Goal: Task Accomplishment & Management: Use online tool/utility

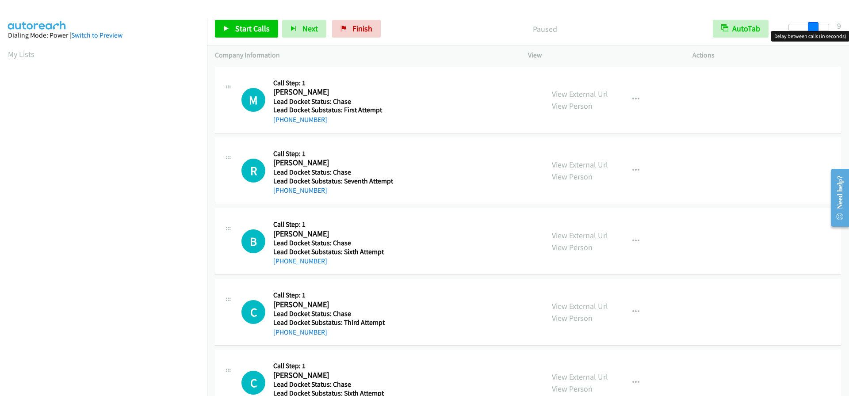
drag, startPoint x: 788, startPoint y: 26, endPoint x: 811, endPoint y: 30, distance: 23.4
click at [811, 30] on span at bounding box center [813, 27] width 11 height 11
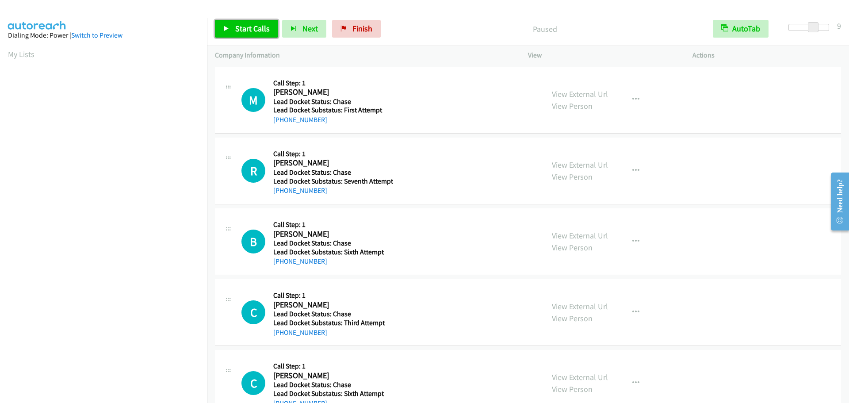
click at [266, 26] on span "Start Calls" at bounding box center [252, 28] width 34 height 10
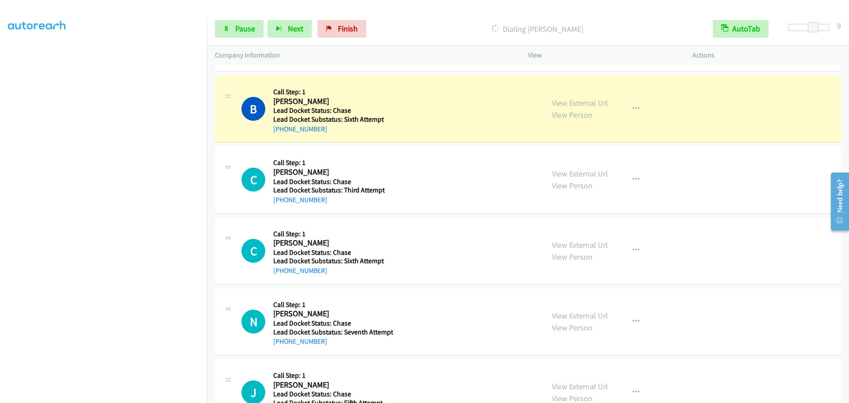
scroll to position [177, 0]
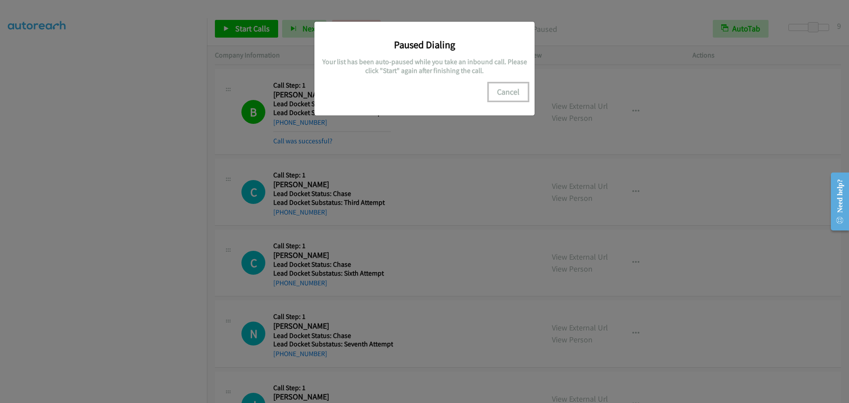
click at [513, 92] on button "Cancel" at bounding box center [508, 92] width 39 height 18
click at [509, 96] on button "Cancel" at bounding box center [508, 92] width 39 height 18
click at [510, 91] on button "Cancel" at bounding box center [508, 92] width 39 height 18
click at [502, 93] on button "Cancel" at bounding box center [508, 92] width 39 height 18
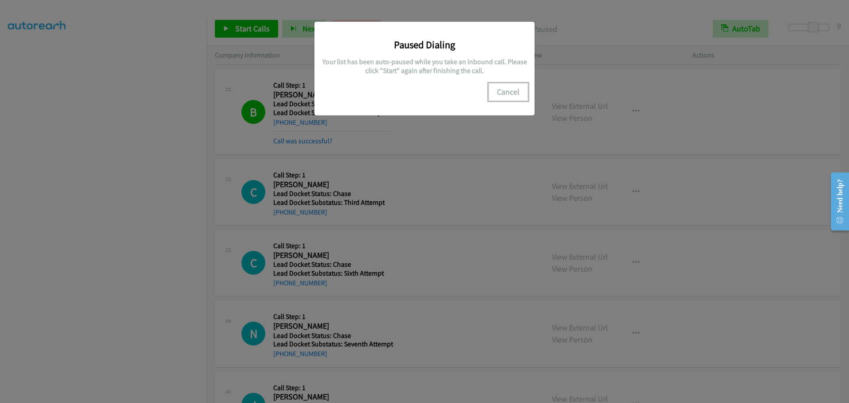
click at [508, 89] on button "Cancel" at bounding box center [508, 92] width 39 height 18
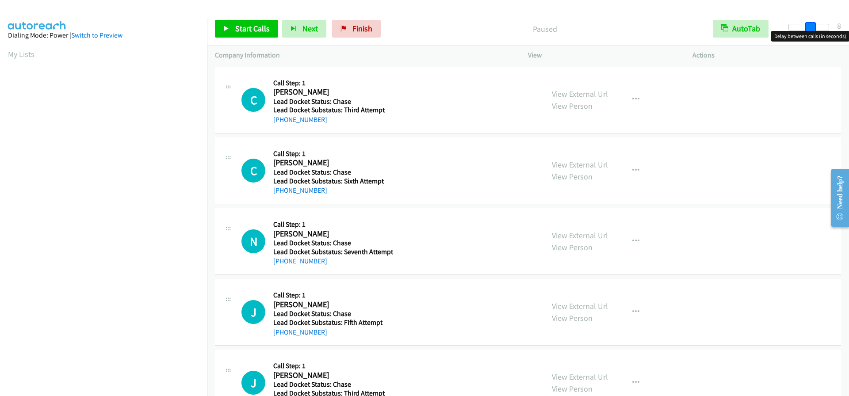
drag, startPoint x: 787, startPoint y: 29, endPoint x: 807, endPoint y: 27, distance: 20.5
click at [807, 27] on span at bounding box center [810, 27] width 11 height 11
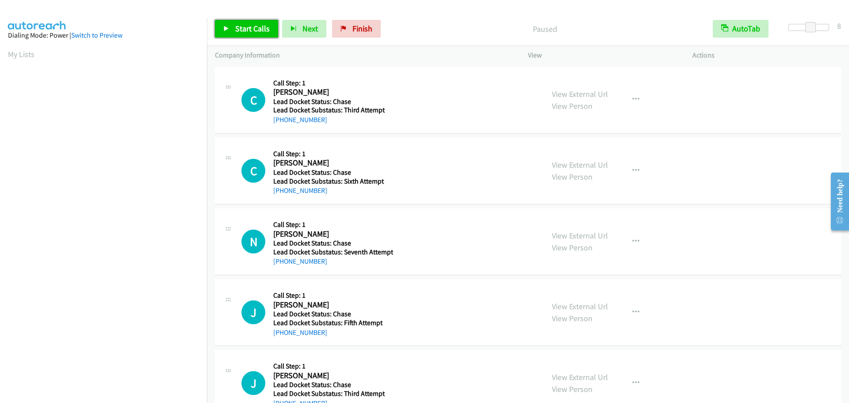
click at [241, 32] on span "Start Calls" at bounding box center [252, 28] width 34 height 10
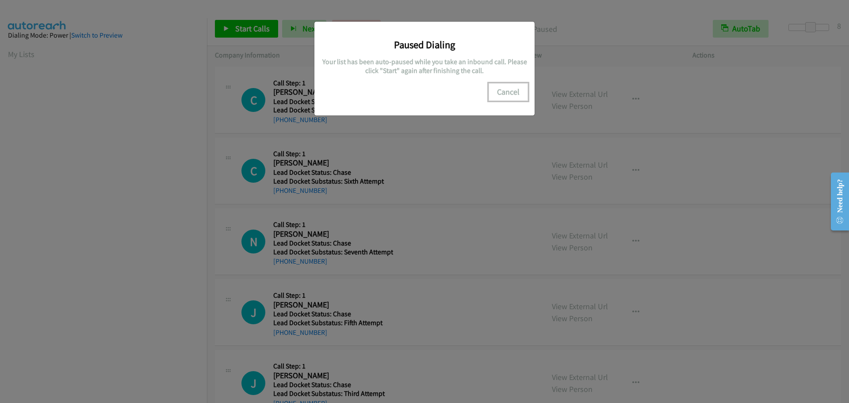
click at [509, 92] on button "Cancel" at bounding box center [508, 92] width 39 height 18
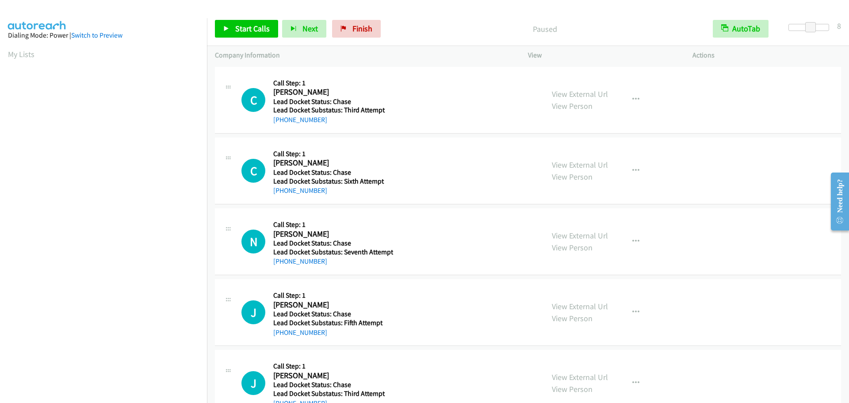
drag, startPoint x: 31, startPoint y: 56, endPoint x: 42, endPoint y: 56, distance: 11.1
click at [31, 56] on link "My Lists" at bounding box center [21, 54] width 27 height 10
